Goal: Navigation & Orientation: Find specific page/section

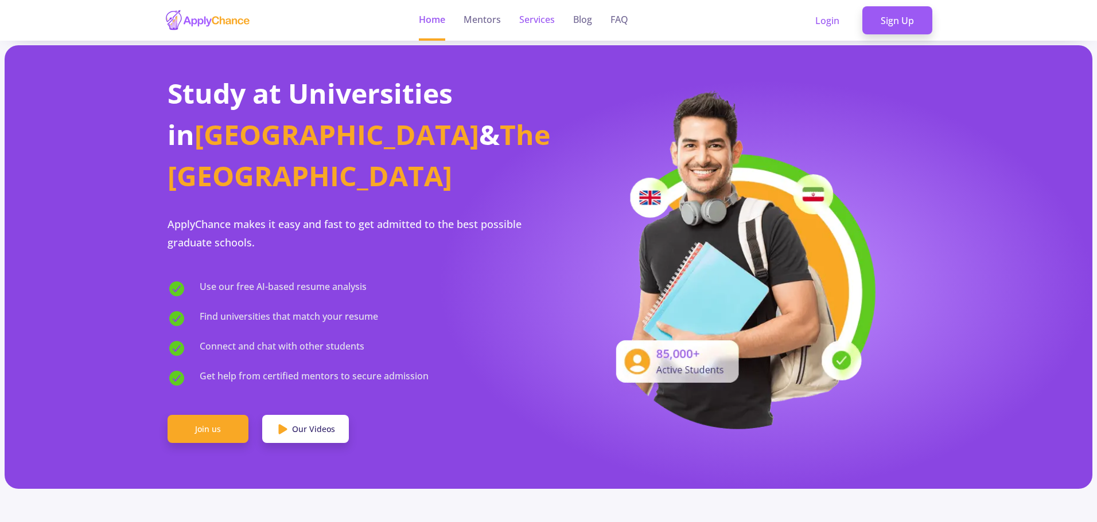
click at [541, 20] on link "Services" at bounding box center [537, 20] width 36 height 41
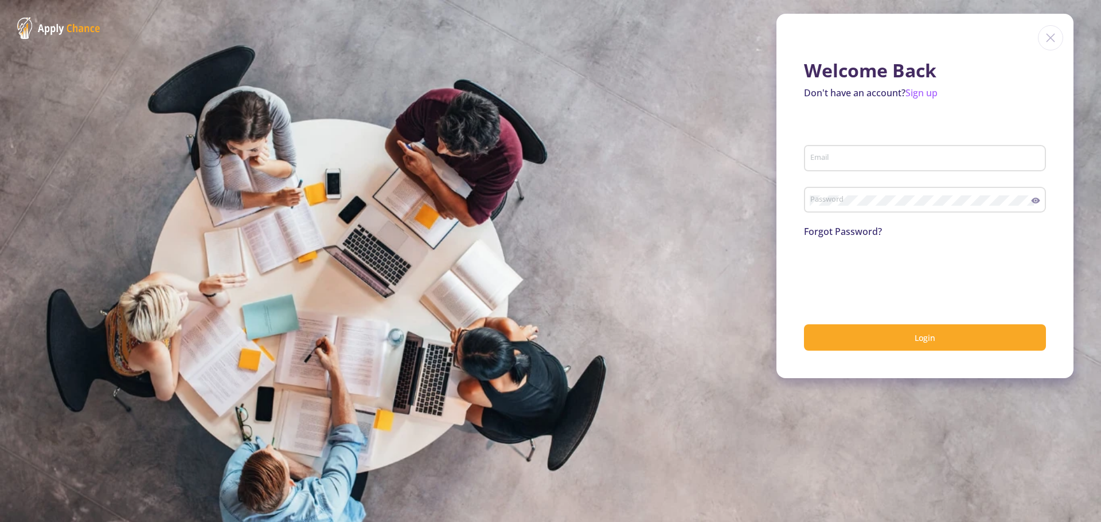
click at [1056, 40] on img at bounding box center [1050, 37] width 25 height 25
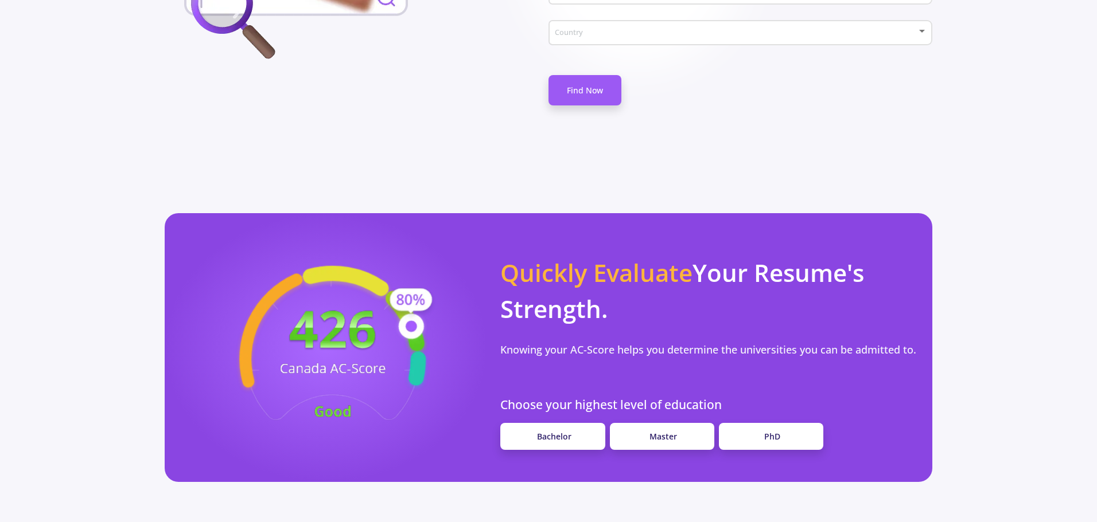
scroll to position [746, 0]
